Goal: Task Accomplishment & Management: Use online tool/utility

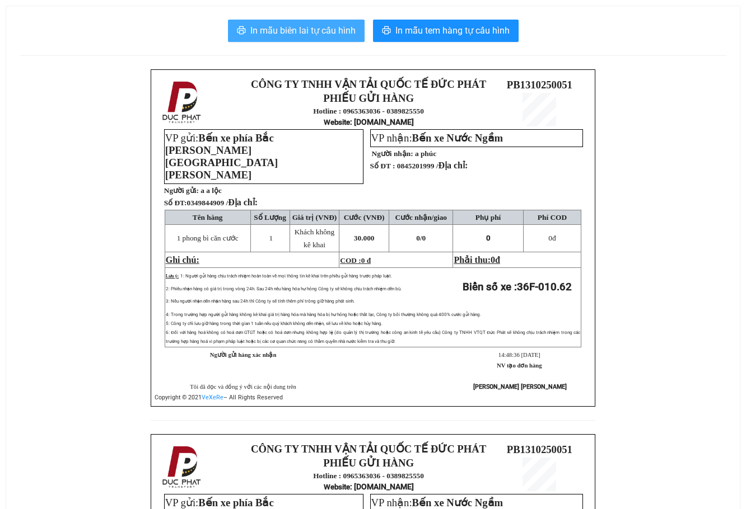
click at [344, 30] on span "In mẫu biên lai tự cấu hình" at bounding box center [302, 31] width 105 height 14
click at [291, 32] on span "In mẫu biên lai tự cấu hình" at bounding box center [302, 31] width 105 height 14
